Goal: Information Seeking & Learning: Check status

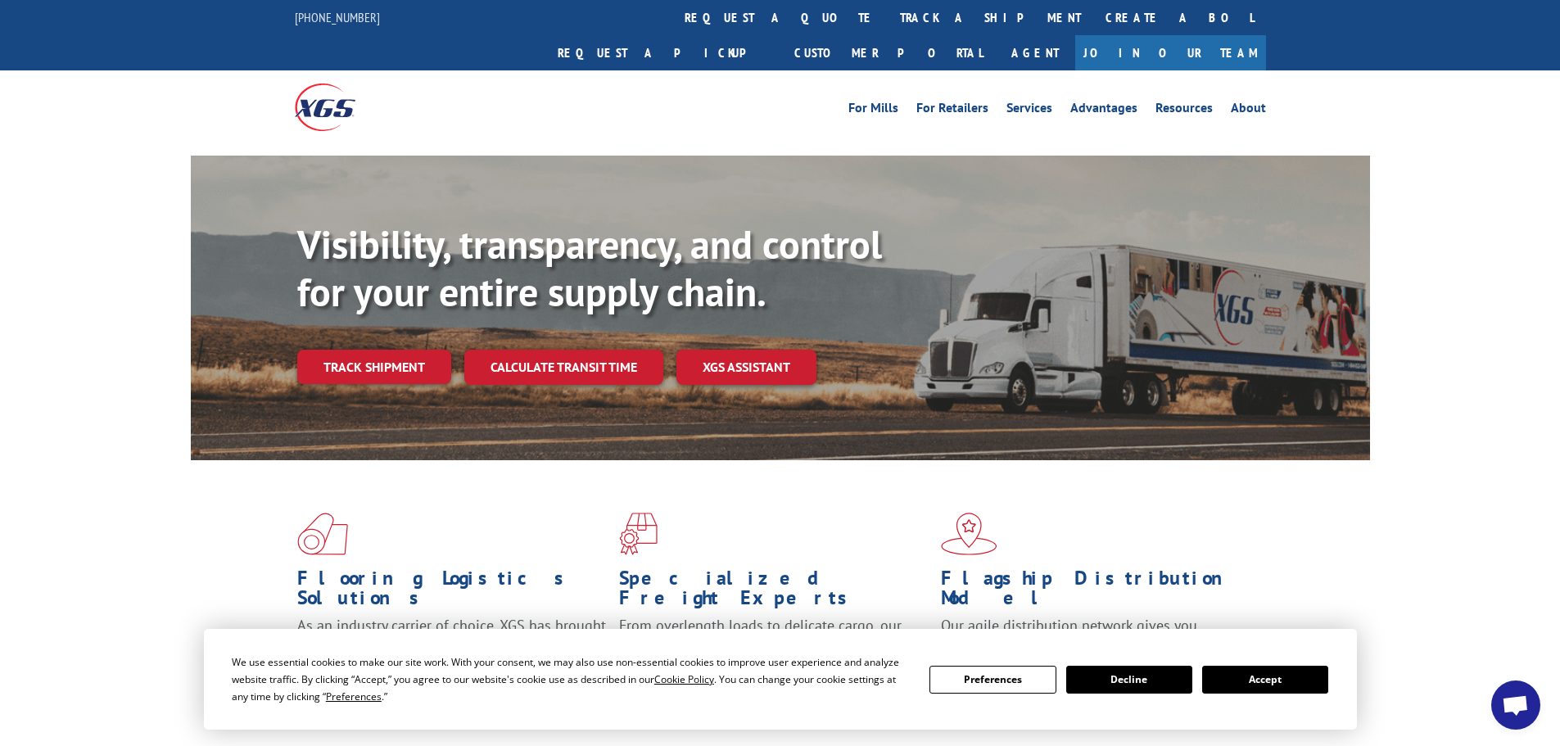
click at [1241, 682] on button "Accept" at bounding box center [1265, 680] width 126 height 28
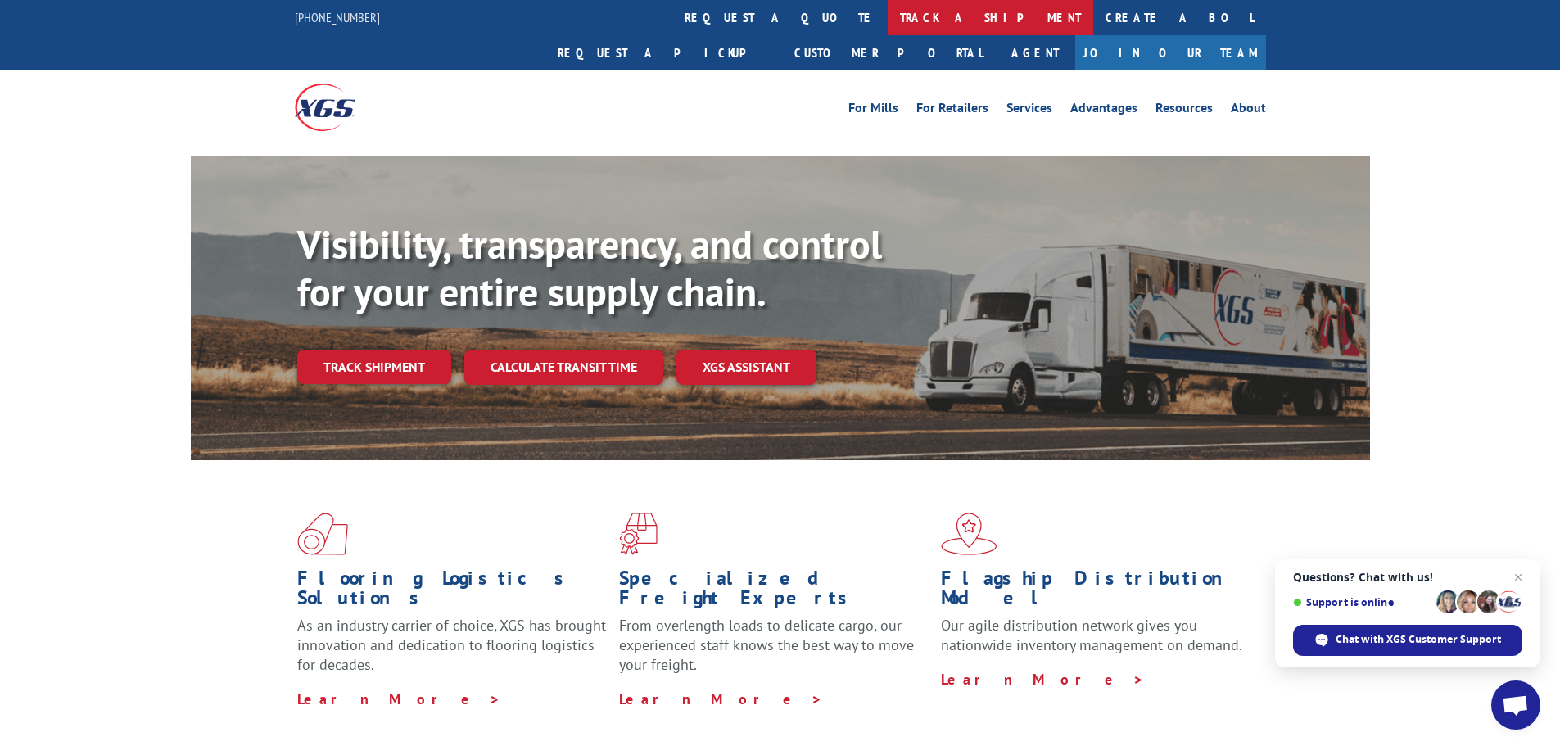
click at [888, 22] on link "track a shipment" at bounding box center [991, 17] width 206 height 35
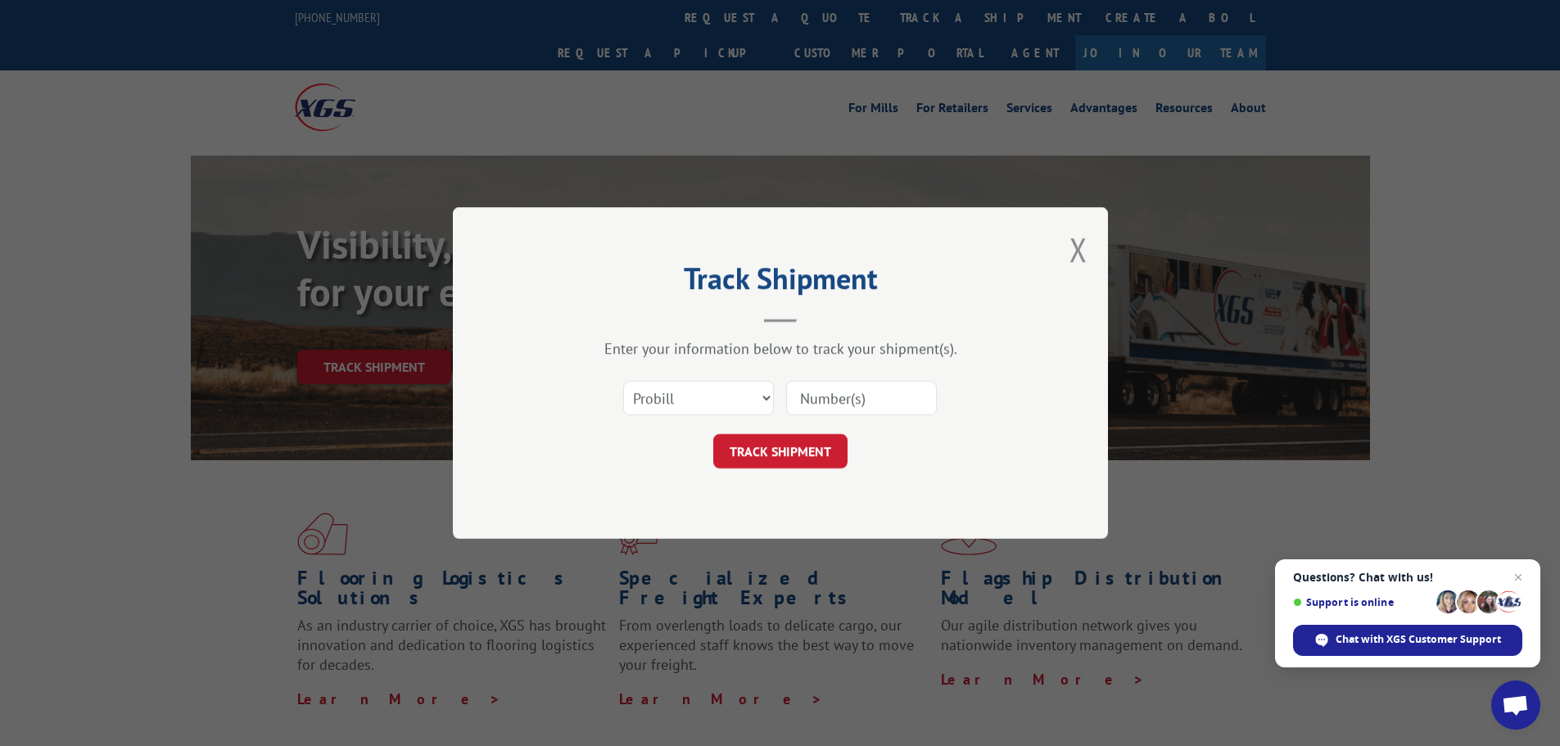
click at [828, 399] on input at bounding box center [861, 398] width 151 height 34
paste input "2875920"
type input "2875920"
click at [808, 453] on button "TRACK SHIPMENT" at bounding box center [780, 451] width 134 height 34
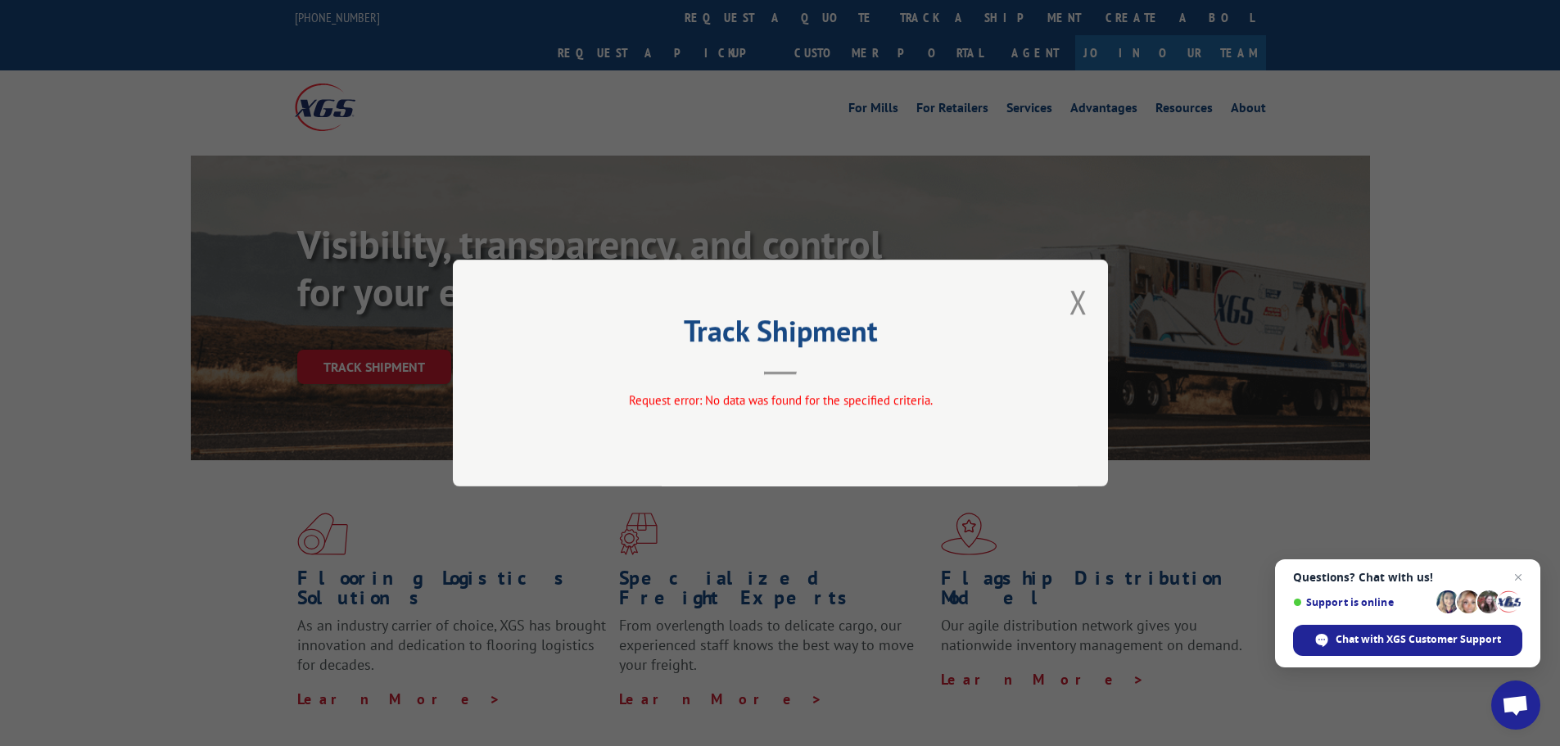
click at [1067, 302] on div "Track Shipment Request error: No data was found for the specified criteria." at bounding box center [780, 373] width 655 height 227
click at [1075, 301] on button "Close modal" at bounding box center [1078, 301] width 18 height 43
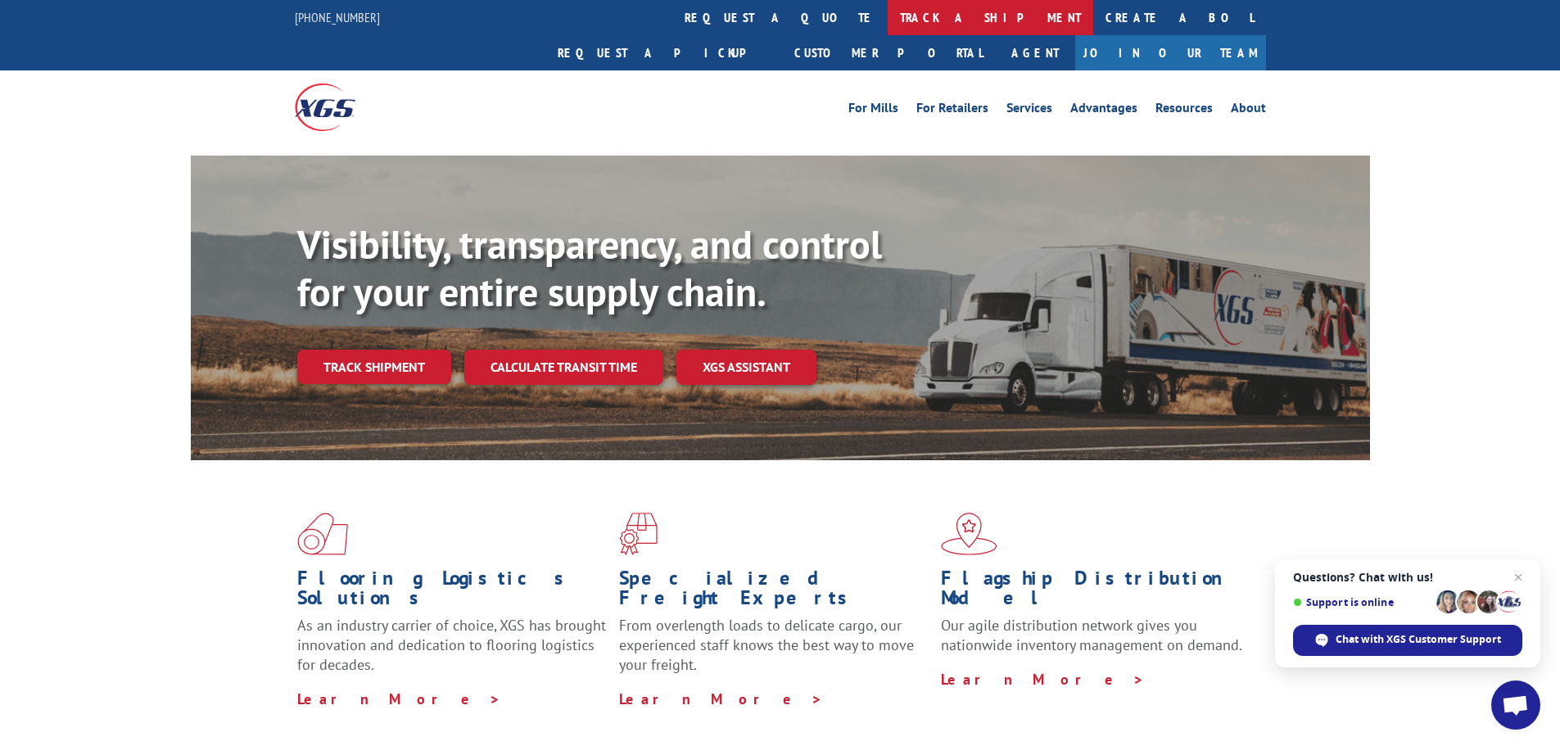
click at [888, 20] on link "track a shipment" at bounding box center [991, 17] width 206 height 35
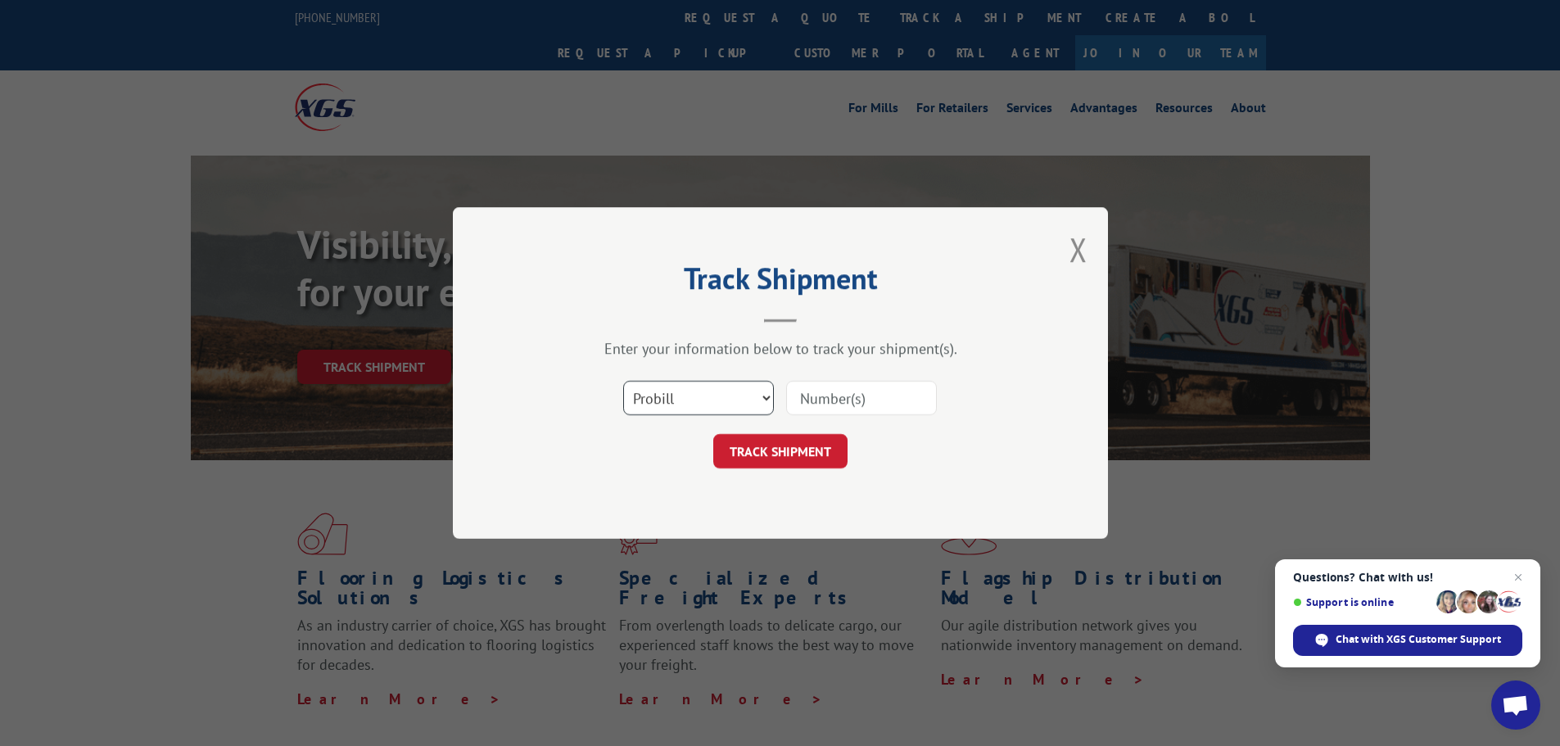
click at [747, 399] on select "Select category... Probill BOL PO" at bounding box center [698, 398] width 151 height 34
select select "bol"
click at [623, 381] on select "Select category... Probill BOL PO" at bounding box center [698, 398] width 151 height 34
click at [865, 397] on input at bounding box center [861, 398] width 151 height 34
paste input "2875920"
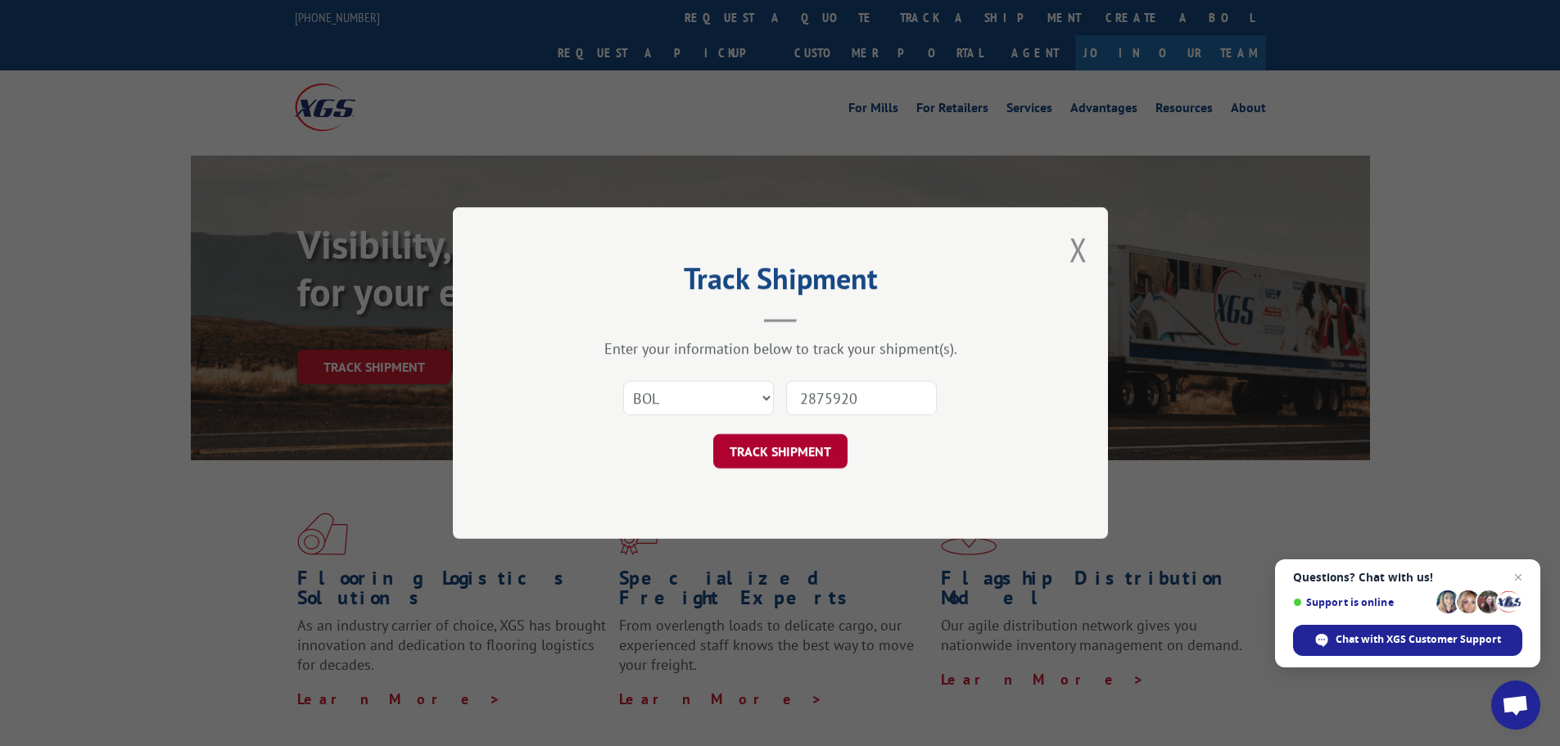
type input "2875920"
click at [795, 453] on button "TRACK SHIPMENT" at bounding box center [780, 451] width 134 height 34
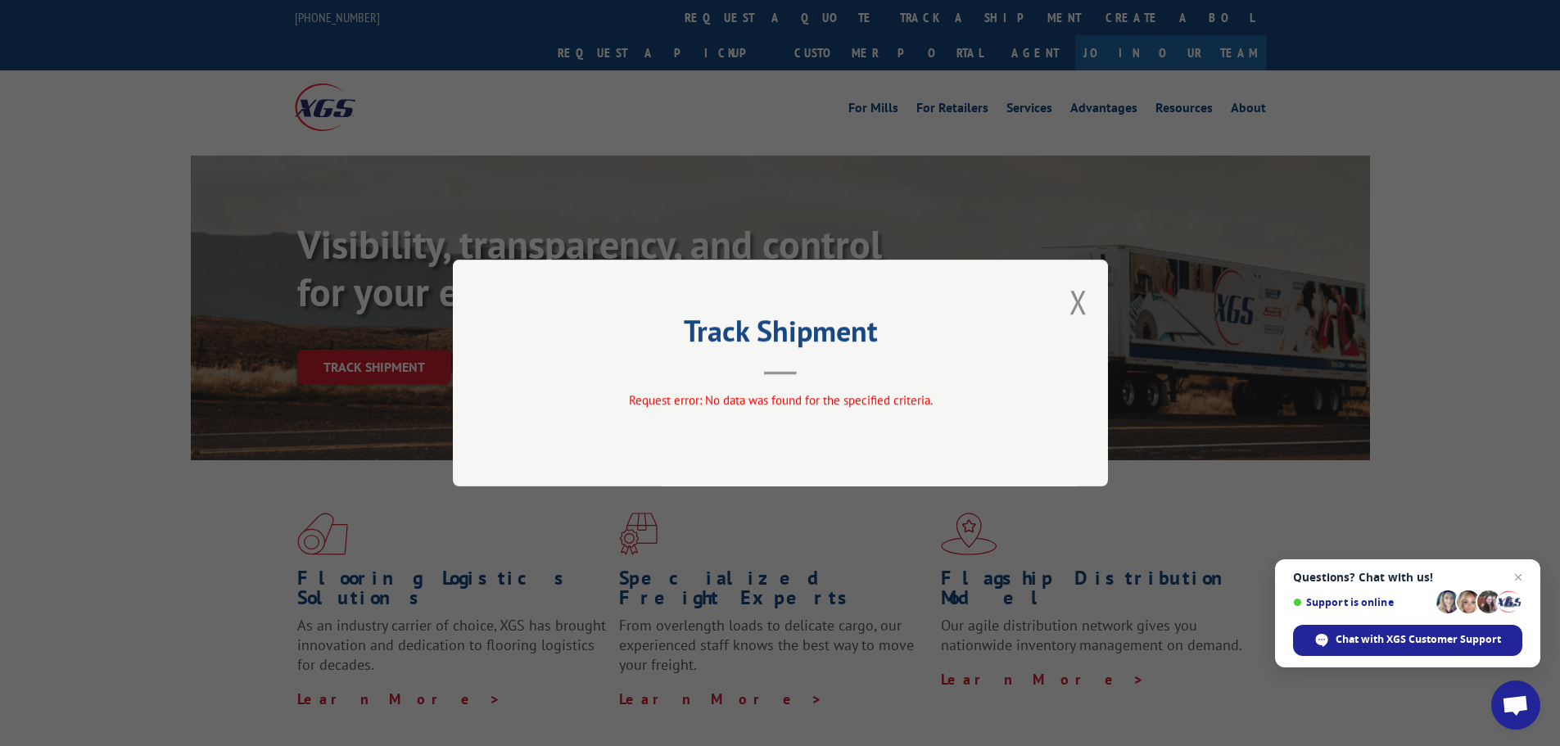
click at [1068, 308] on div "Track Shipment Request error: No data was found for the specified criteria." at bounding box center [780, 373] width 655 height 227
click at [1073, 291] on button "Close modal" at bounding box center [1078, 301] width 18 height 43
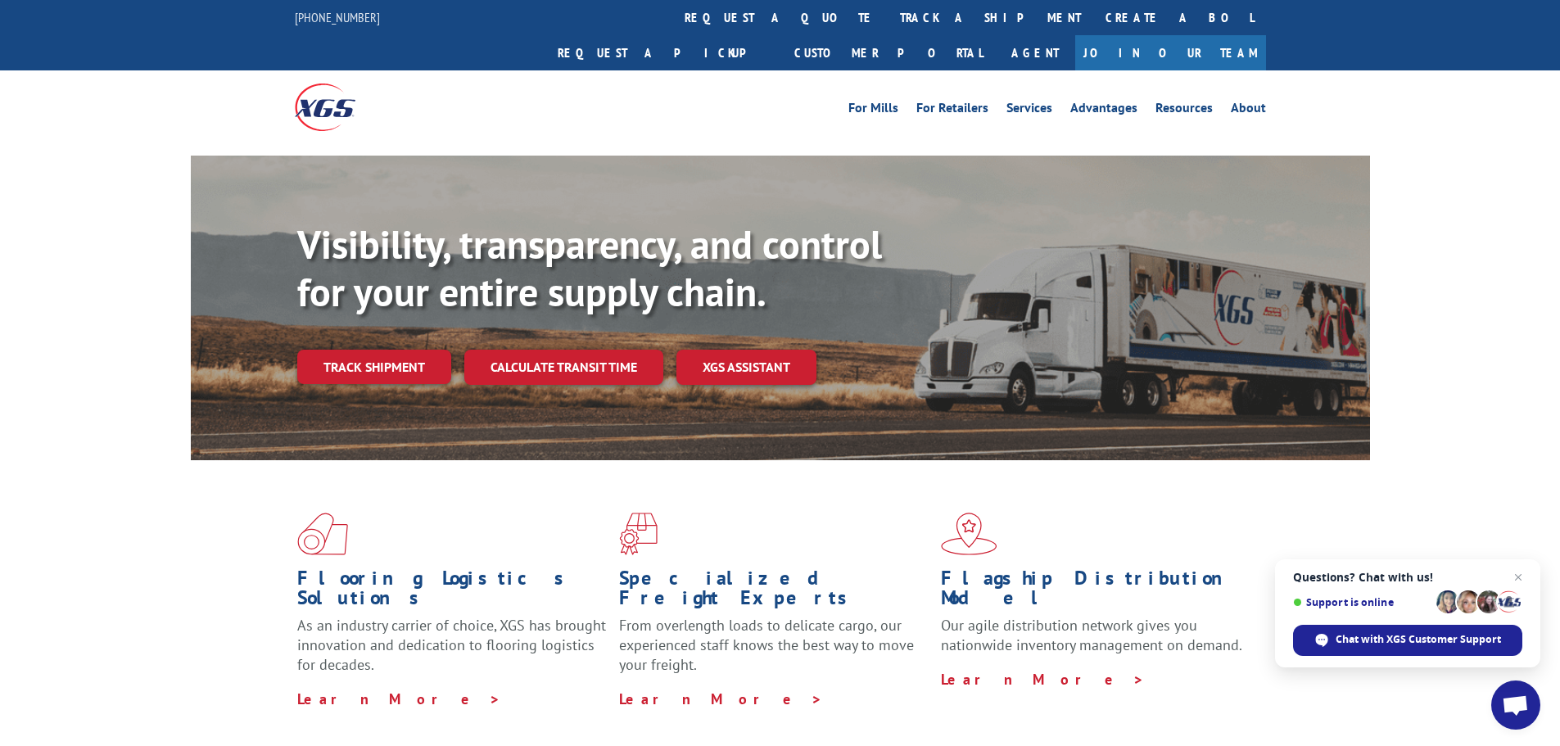
click at [888, 20] on link "track a shipment" at bounding box center [991, 17] width 206 height 35
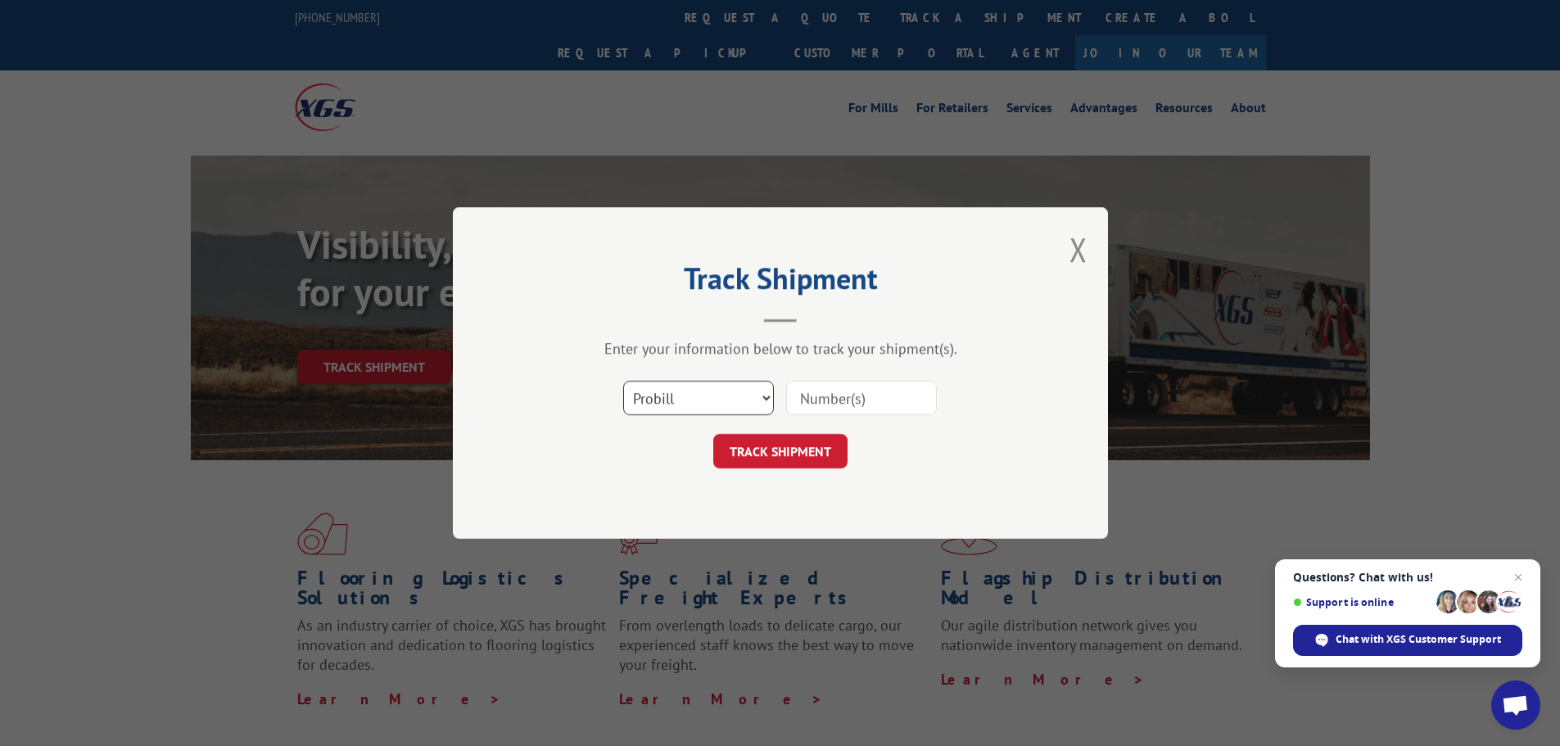
drag, startPoint x: 734, startPoint y: 392, endPoint x: 728, endPoint y: 399, distance: 9.3
click at [736, 392] on select "Select category... Probill BOL PO" at bounding box center [698, 398] width 151 height 34
select select "po"
click at [623, 381] on select "Select category... Probill BOL PO" at bounding box center [698, 398] width 151 height 34
click at [715, 389] on select "Select category... Probill BOL PO" at bounding box center [698, 398] width 151 height 34
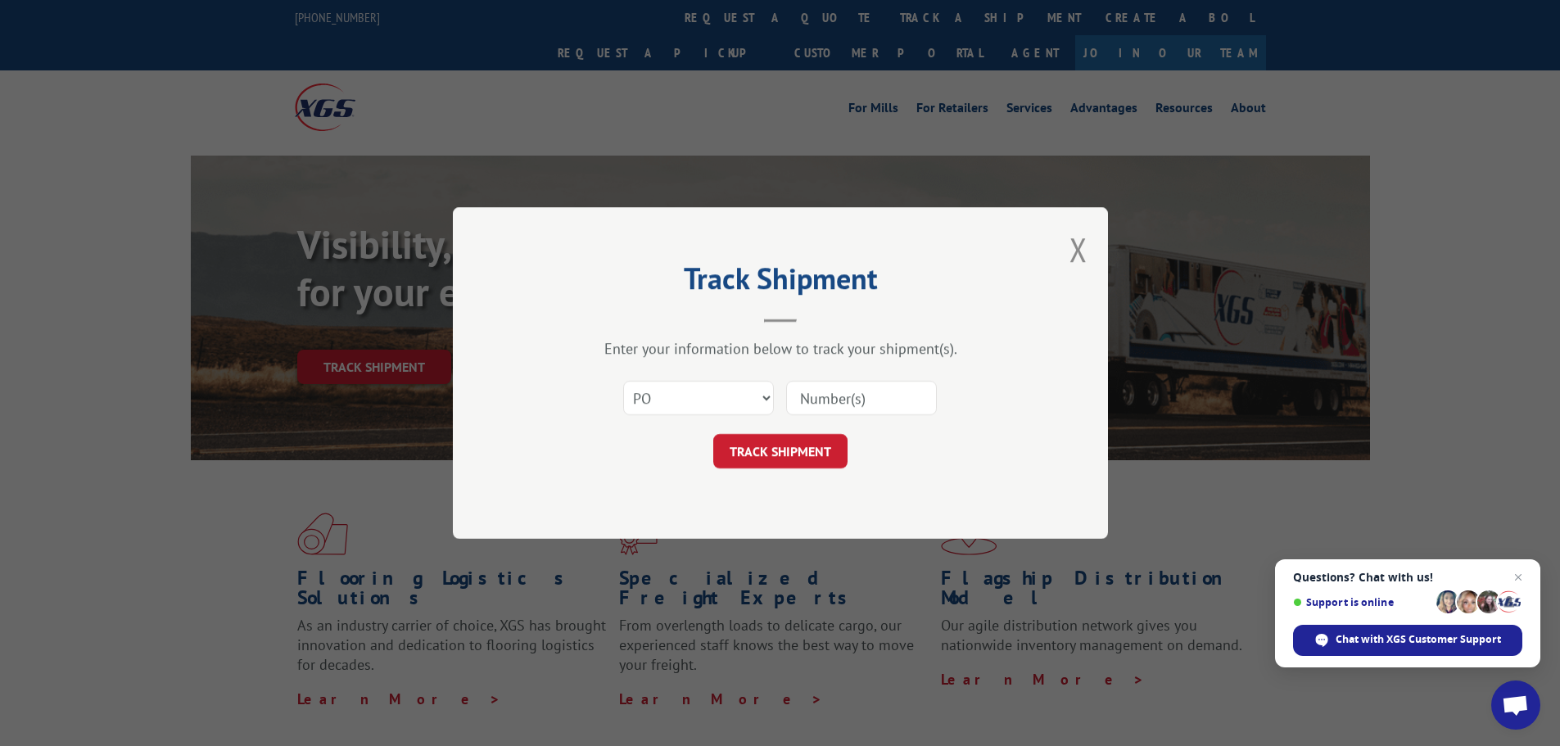
drag, startPoint x: 1033, startPoint y: 385, endPoint x: 1050, endPoint y: 362, distance: 28.7
click at [1033, 384] on div "Track Shipment Enter your information below to track your shipment(s). Select c…" at bounding box center [780, 373] width 655 height 332
click at [1071, 228] on button "Close modal" at bounding box center [1078, 249] width 18 height 43
